Goal: Find specific fact: Find contact information

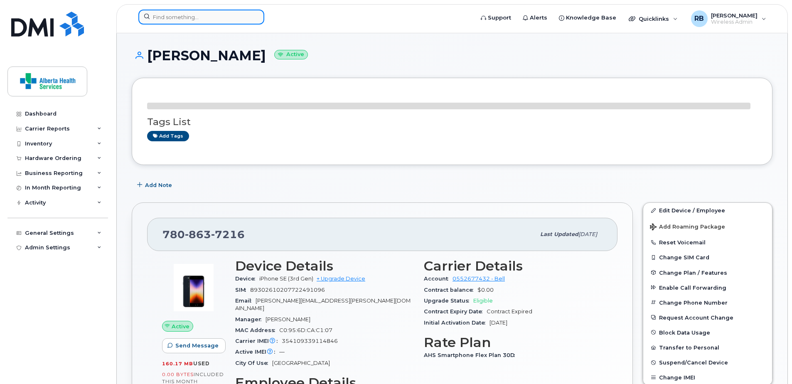
click at [179, 21] on input at bounding box center [201, 17] width 126 height 15
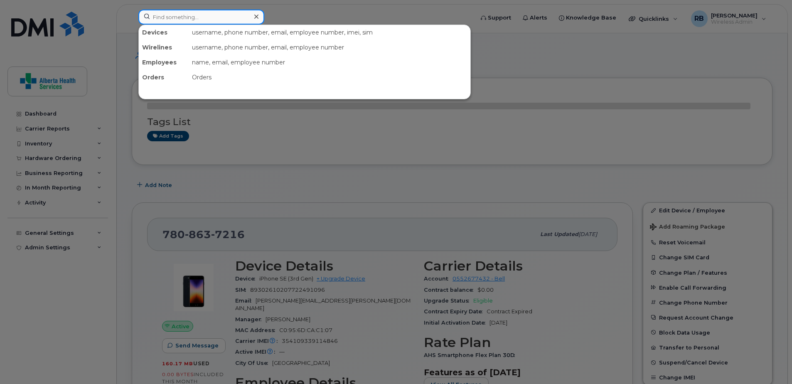
paste input "[PERSON_NAME]"
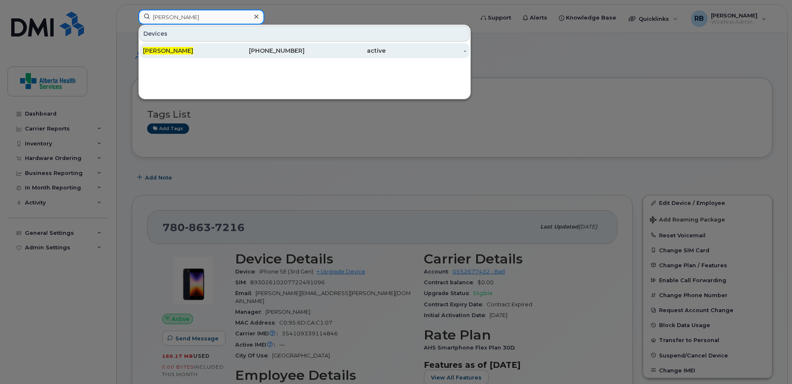
type input "[PERSON_NAME]"
click at [229, 48] on div "403-594-0183" at bounding box center [264, 51] width 81 height 8
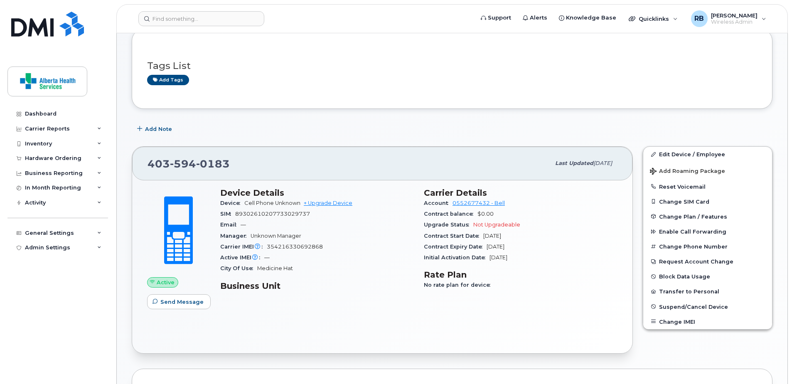
scroll to position [125, 0]
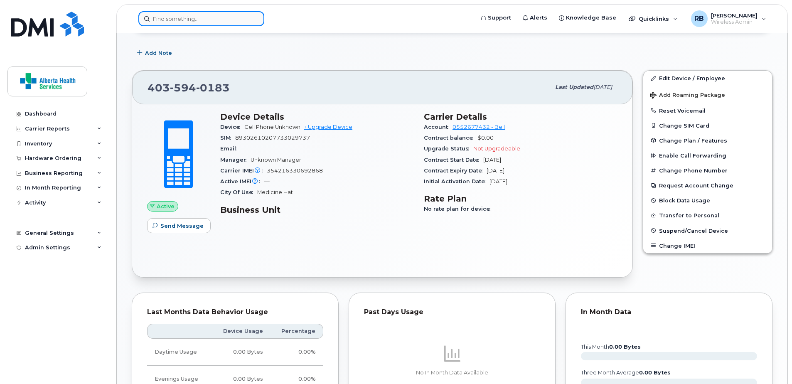
click at [183, 17] on input at bounding box center [201, 18] width 126 height 15
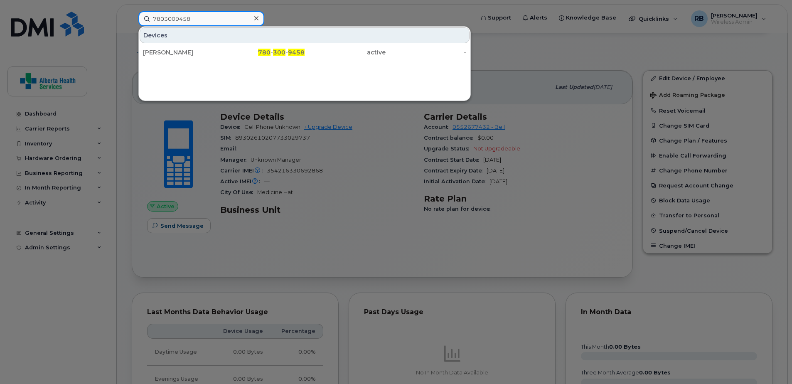
type input "7803009458"
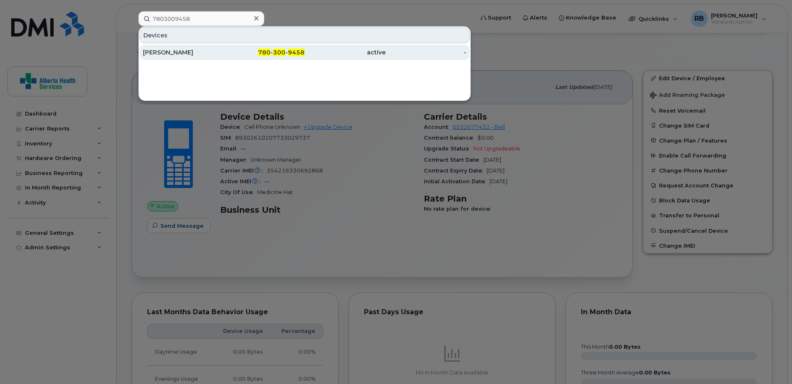
click at [275, 50] on span "300" at bounding box center [279, 52] width 12 height 7
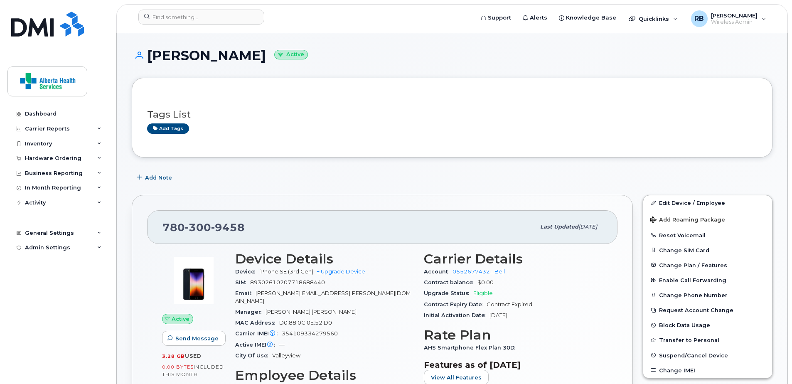
click at [358, 140] on div "Tags List Add tags" at bounding box center [452, 117] width 610 height 49
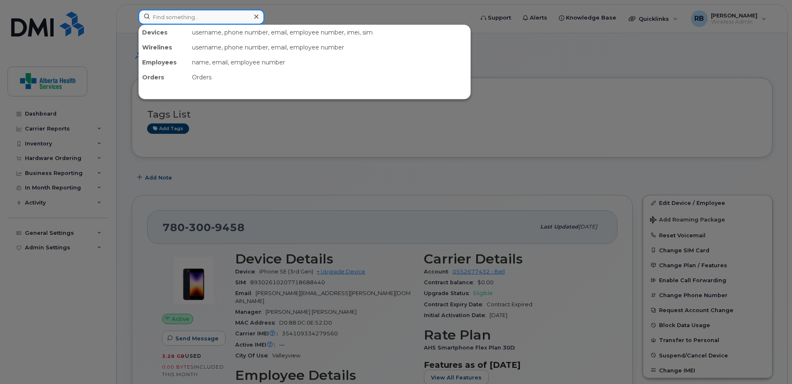
click at [180, 15] on input at bounding box center [201, 17] width 126 height 15
paste input "89302610207414455284"
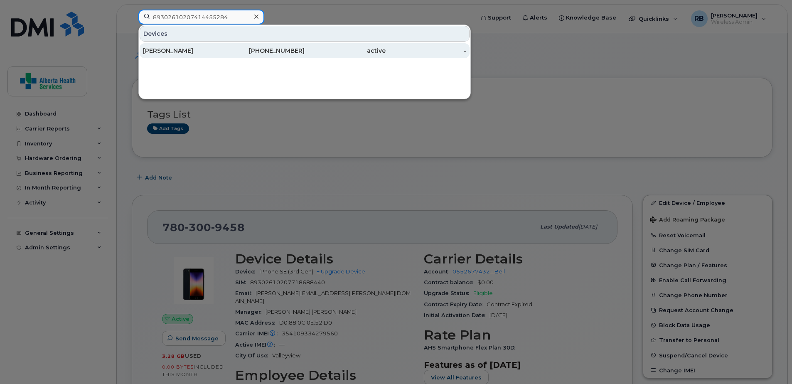
type input "89302610207414455284"
click at [282, 54] on div "587-586-4905" at bounding box center [264, 51] width 81 height 8
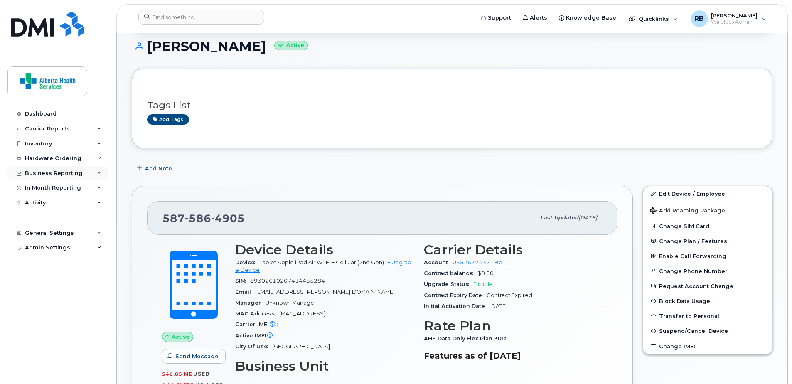
scroll to position [83, 0]
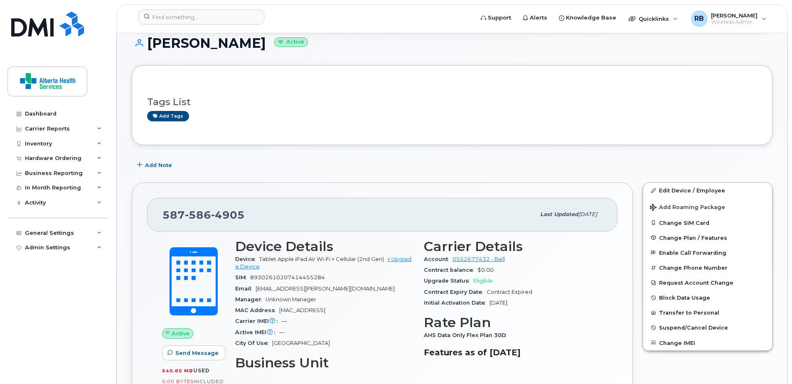
click at [241, 90] on div "Tags List Add tags" at bounding box center [452, 105] width 610 height 32
